Goal: Purchase product/service

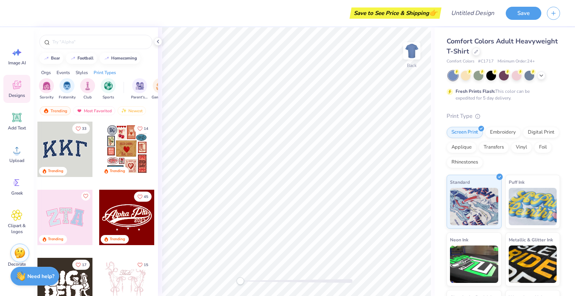
click at [53, 20] on div "Save to See Price & Shipping 👉" at bounding box center [230, 13] width 419 height 26
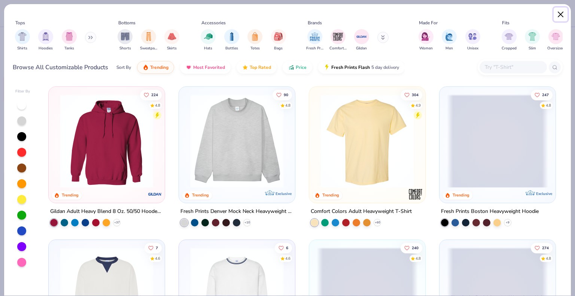
click at [560, 18] on button "Close" at bounding box center [560, 14] width 14 height 14
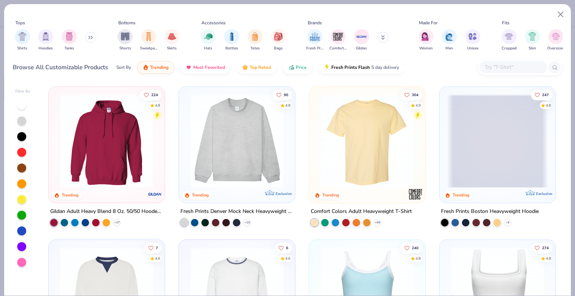
type textarea "x"
